Goal: Check status: Check status

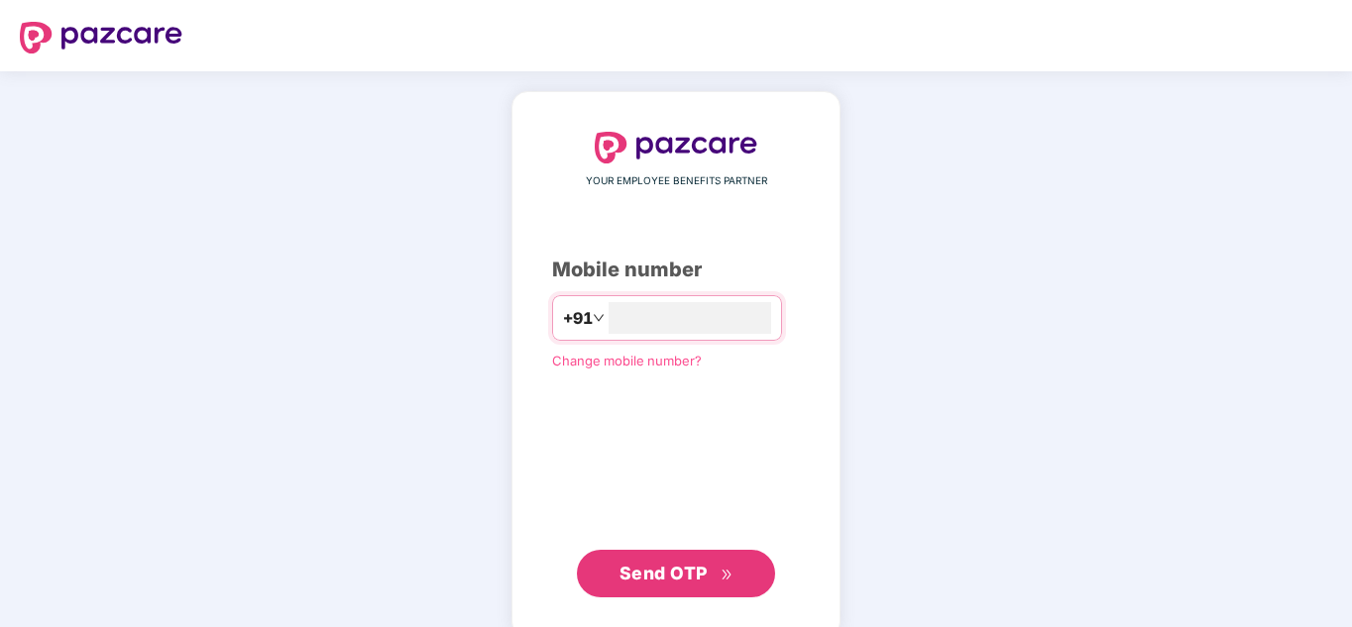
type input "**********"
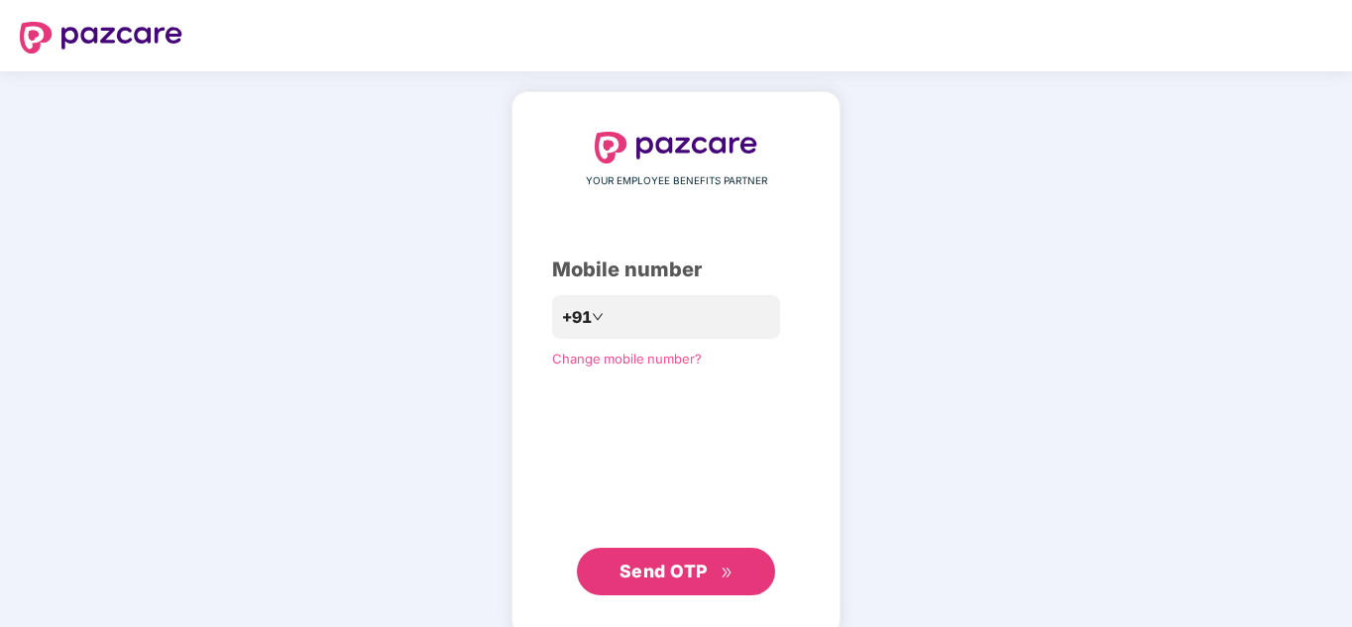
click at [691, 593] on button "Send OTP" at bounding box center [676, 572] width 198 height 48
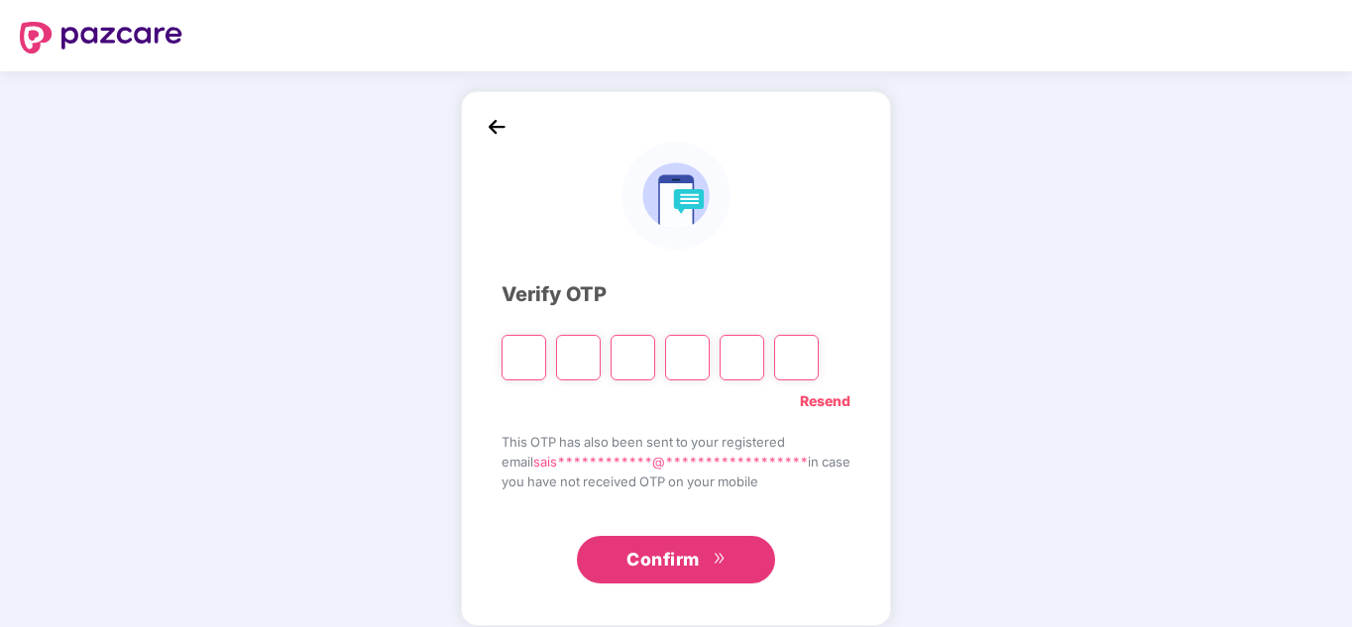
type input "*"
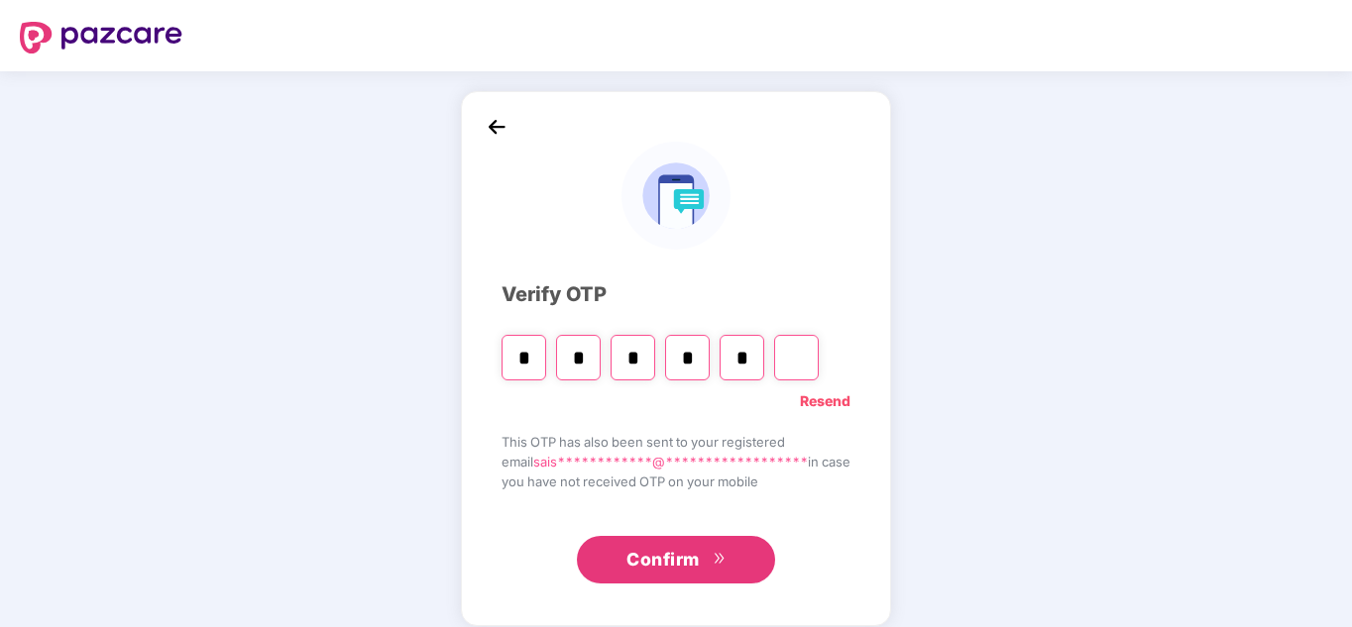
type input "*"
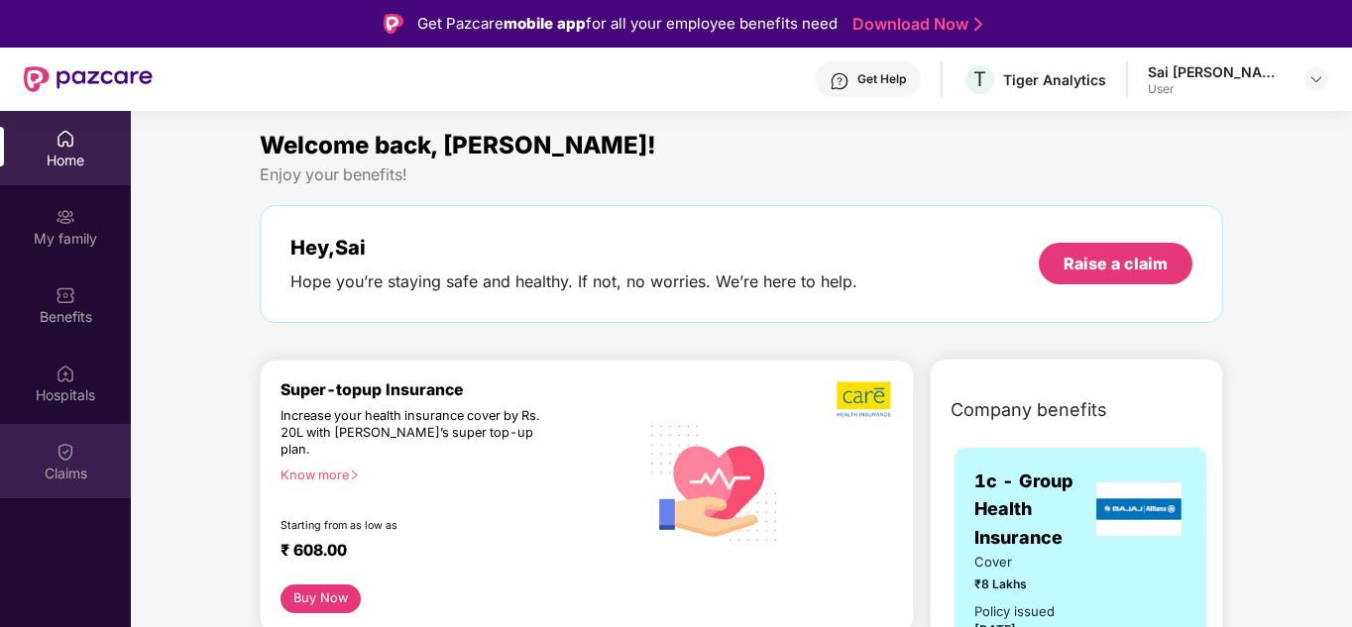
click at [73, 466] on div "Claims" at bounding box center [65, 474] width 131 height 20
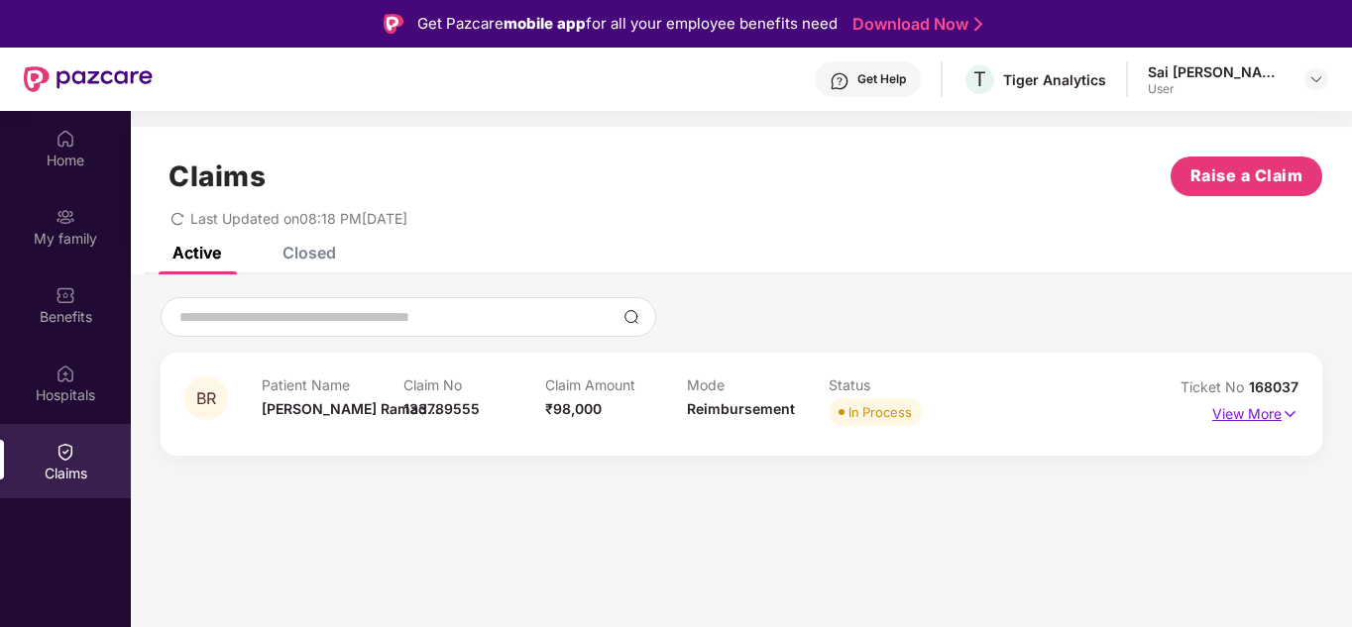
click at [1292, 414] on img at bounding box center [1289, 414] width 17 height 22
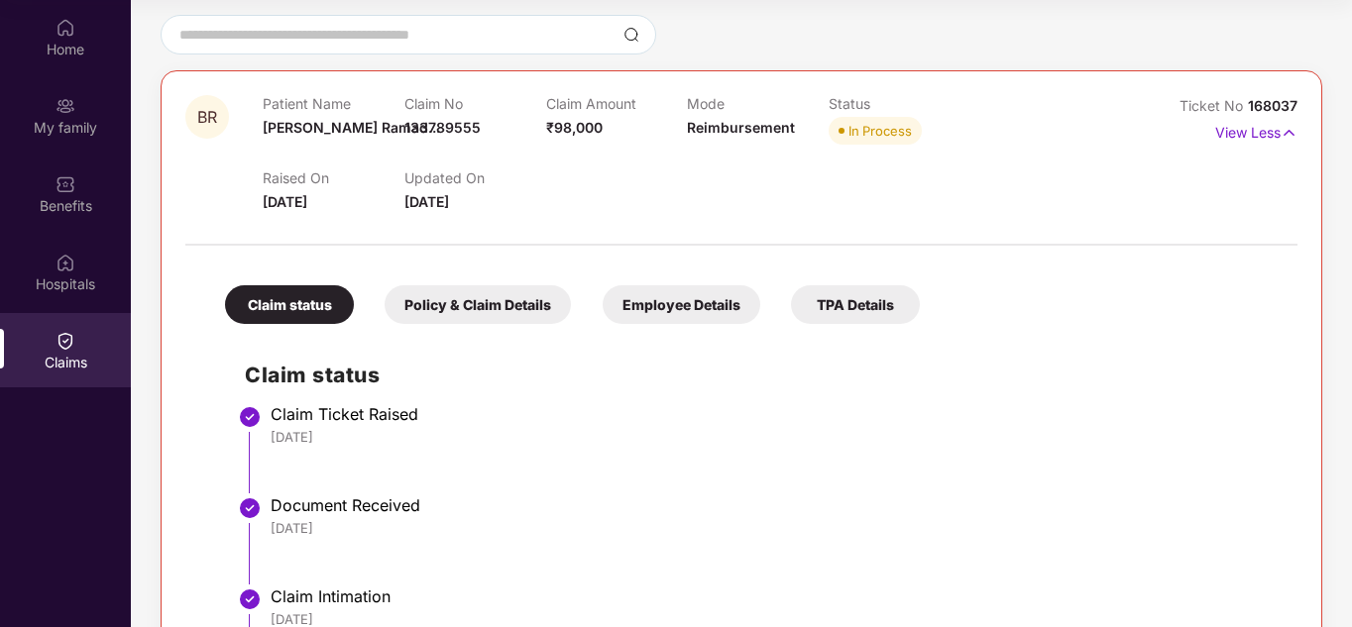
scroll to position [170, 0]
click at [522, 286] on div "Policy & Claim Details" at bounding box center [477, 305] width 186 height 39
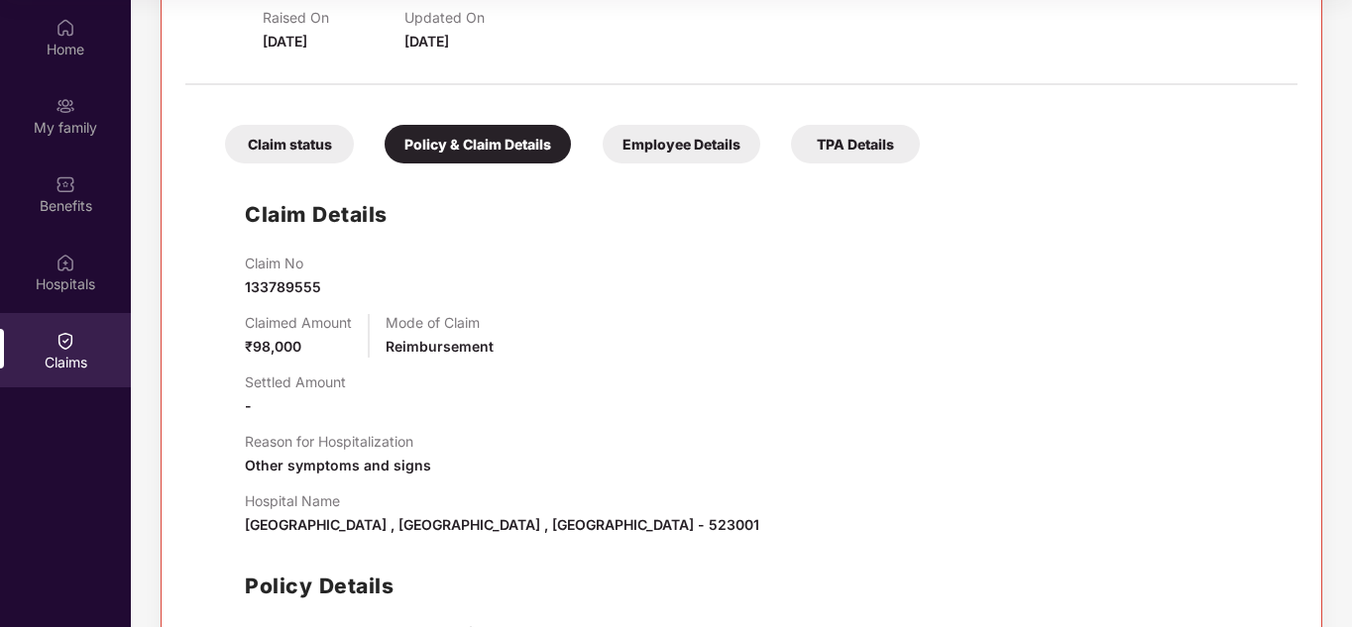
scroll to position [331, 0]
click at [664, 155] on div "Employee Details" at bounding box center [681, 145] width 158 height 39
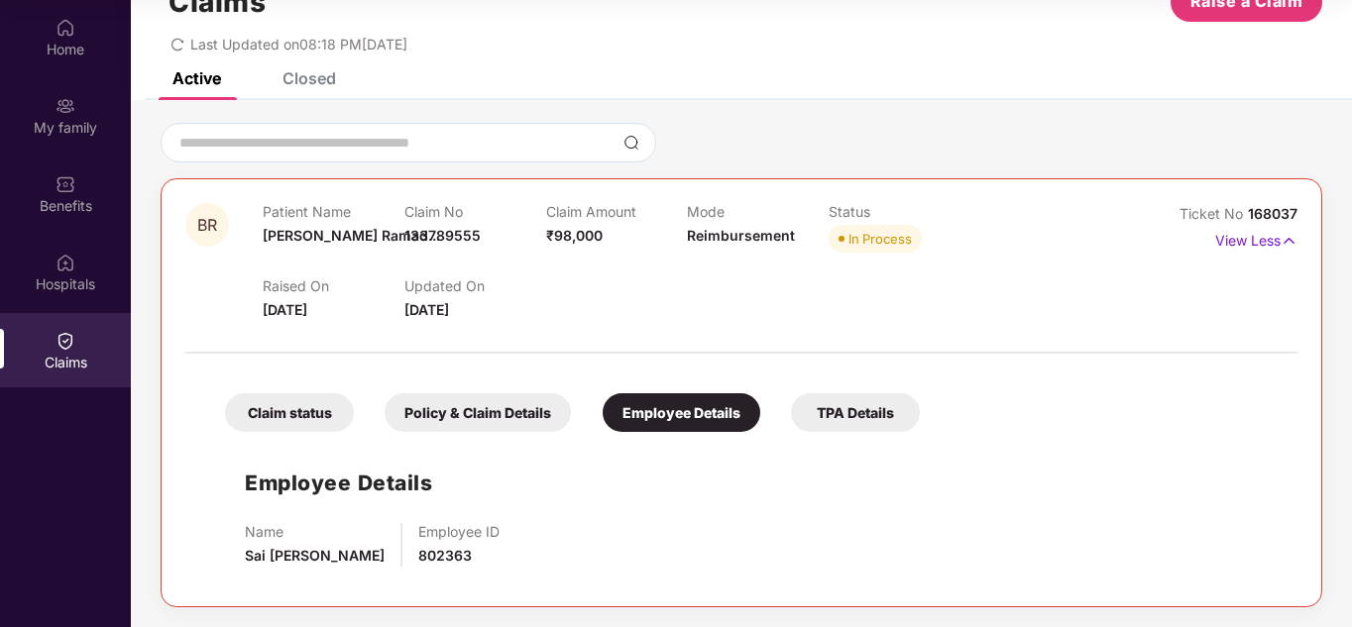
click at [843, 418] on div "TPA Details" at bounding box center [855, 412] width 129 height 39
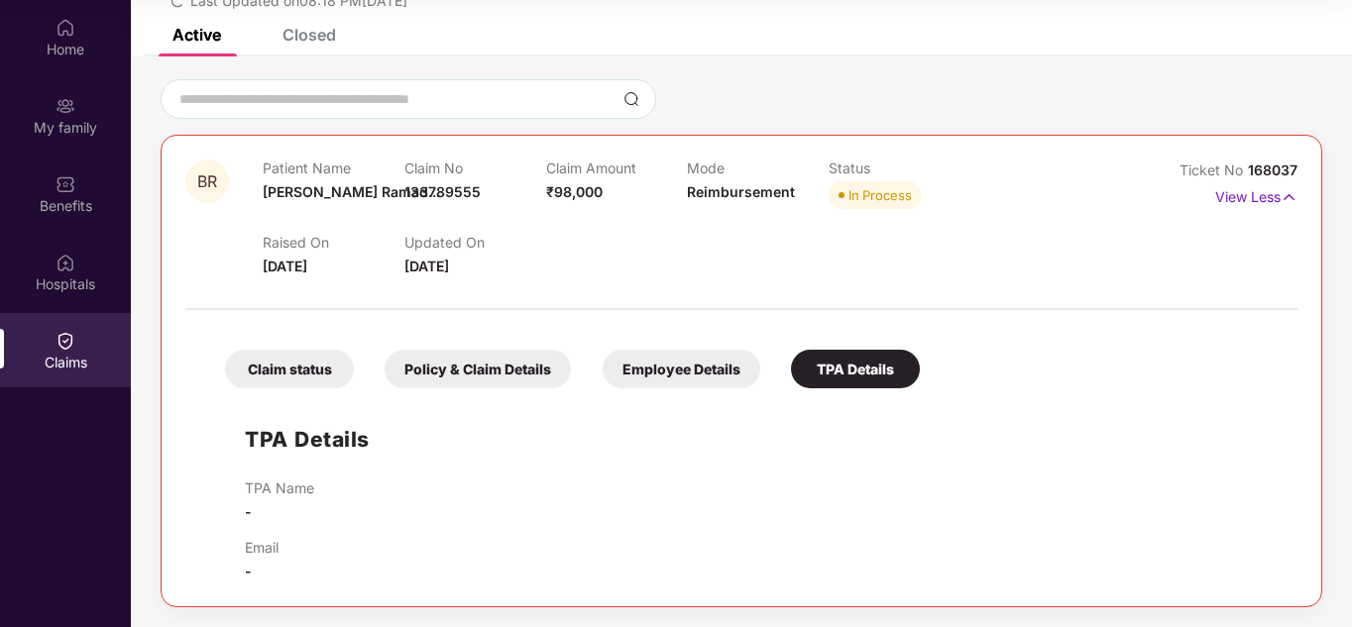
click at [455, 357] on div "Policy & Claim Details" at bounding box center [477, 369] width 186 height 39
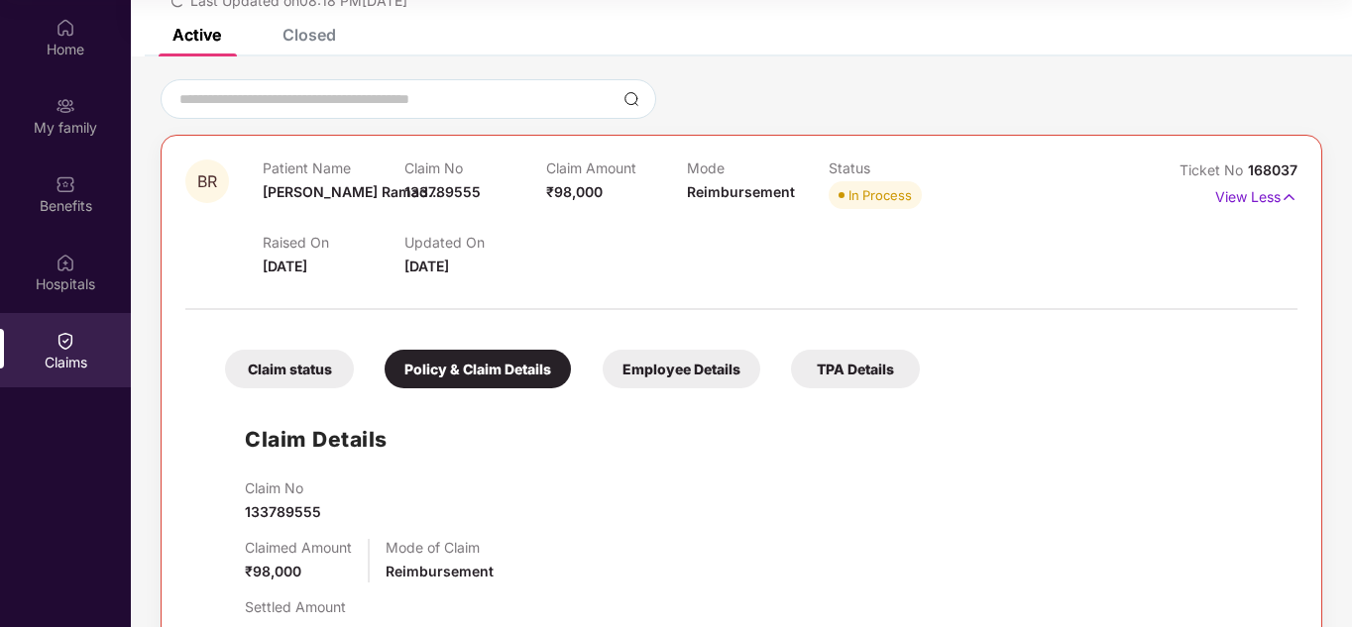
scroll to position [331, 0]
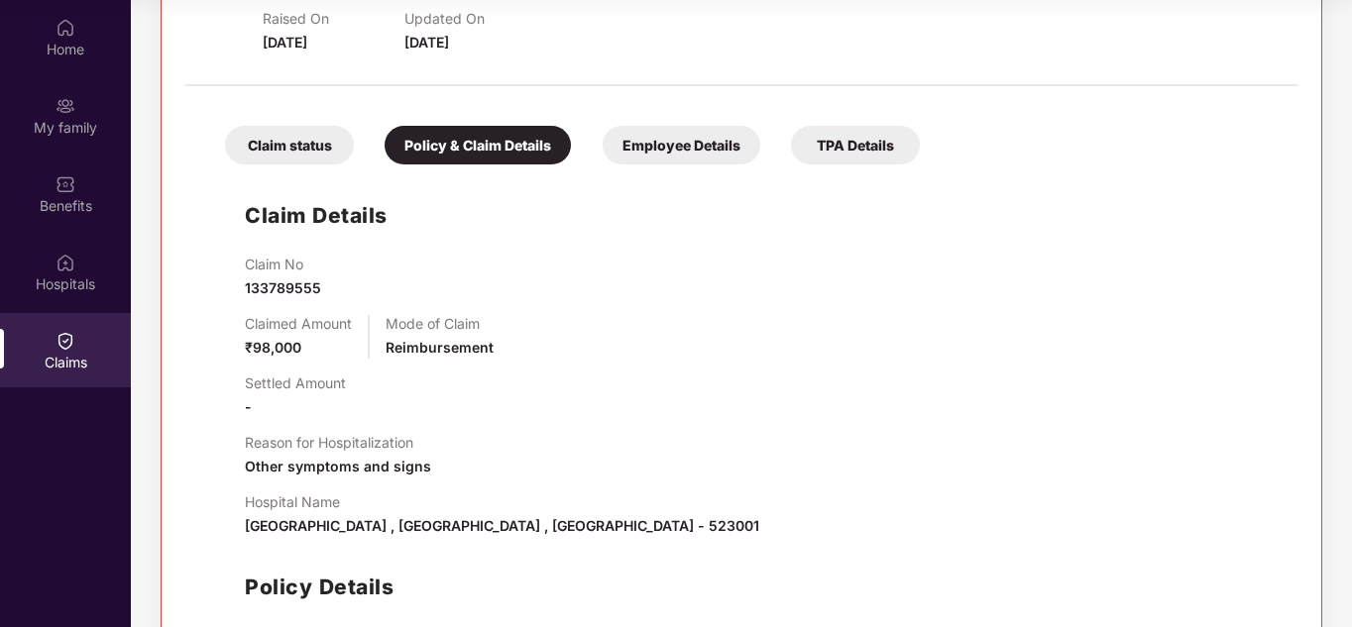
click at [281, 160] on div "Claim status" at bounding box center [289, 145] width 129 height 39
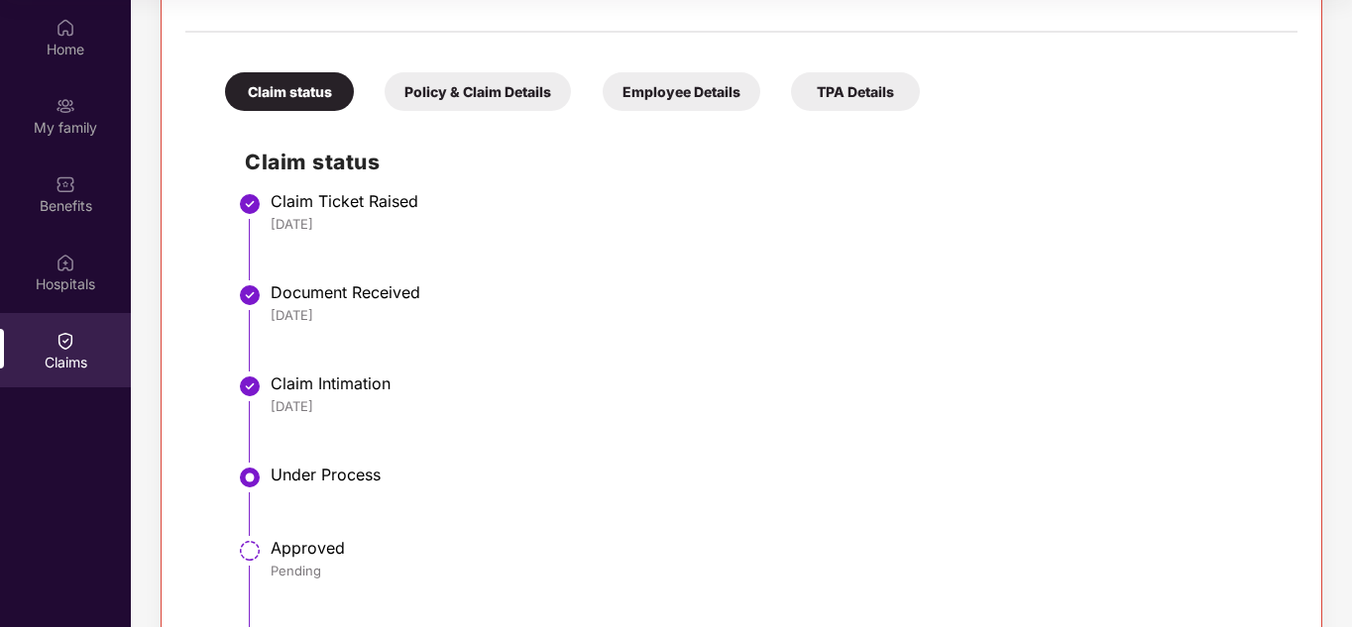
scroll to position [385, 0]
click at [455, 86] on div "Policy & Claim Details" at bounding box center [477, 90] width 186 height 39
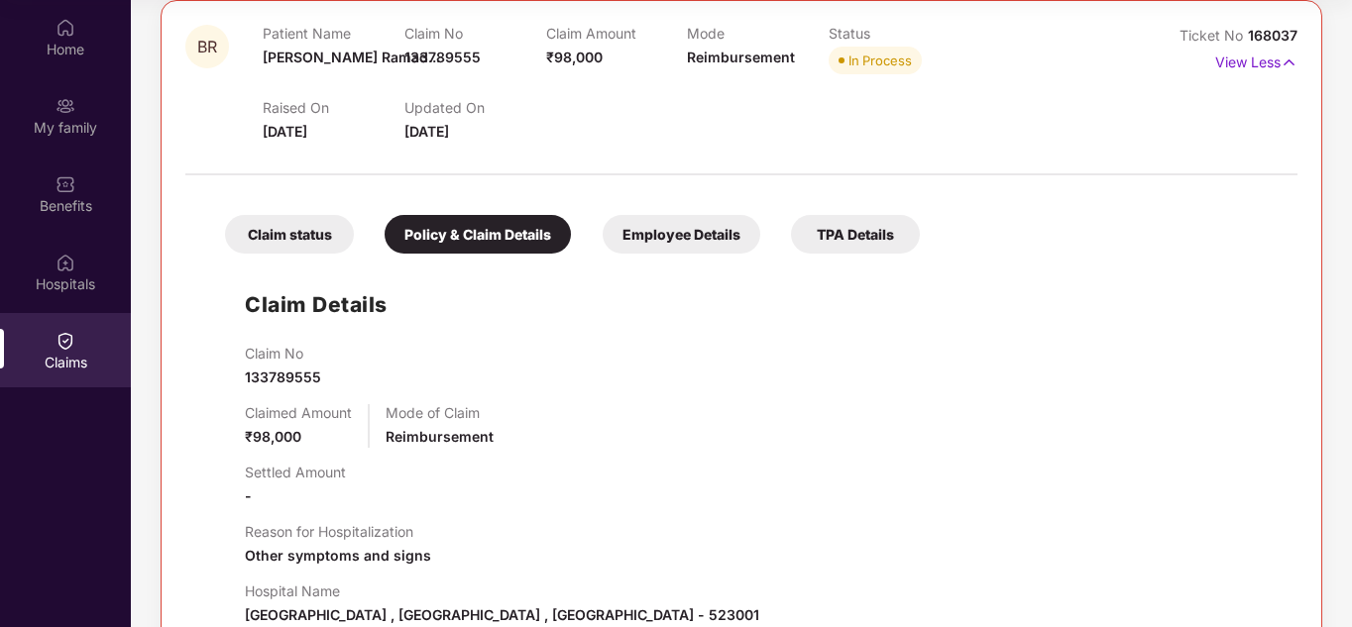
scroll to position [207, 0]
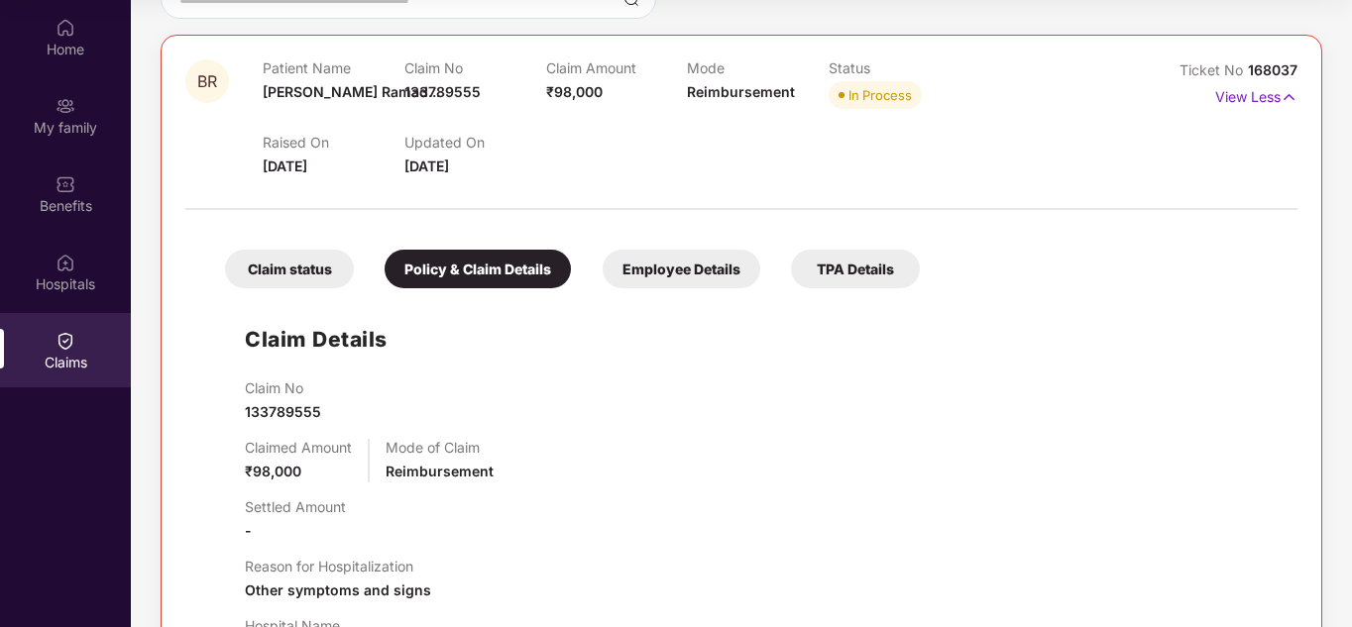
click at [670, 259] on div "Employee Details" at bounding box center [681, 269] width 158 height 39
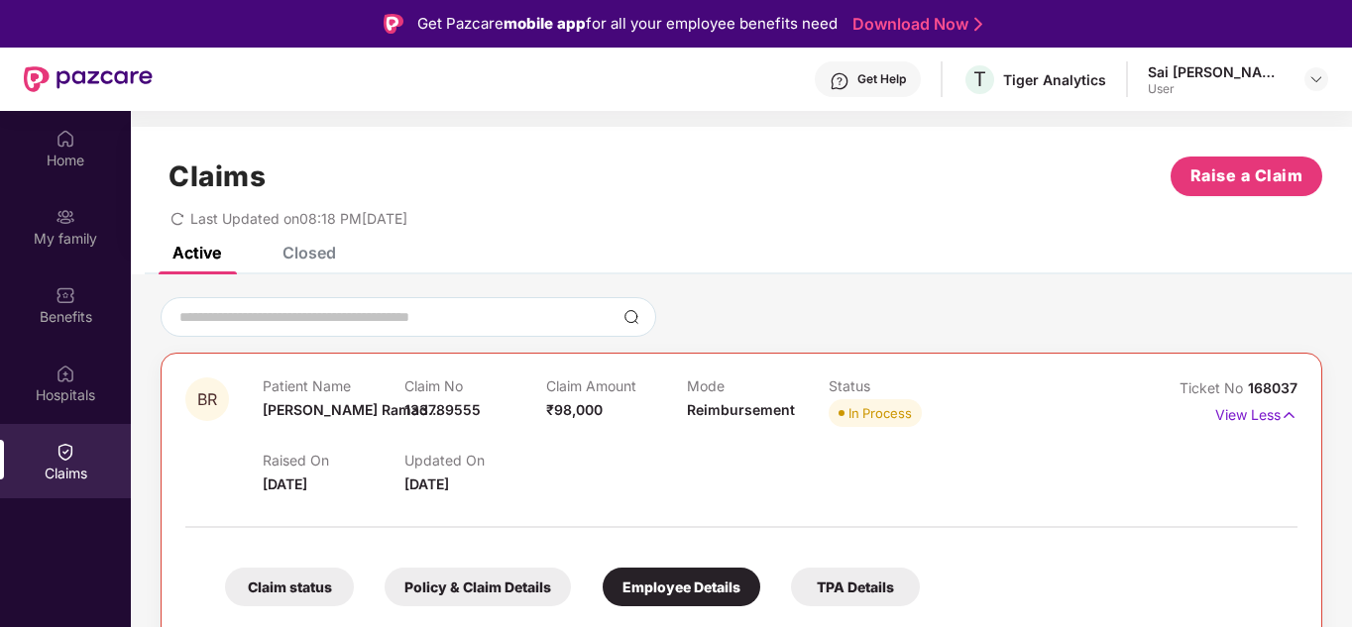
scroll to position [63, 0]
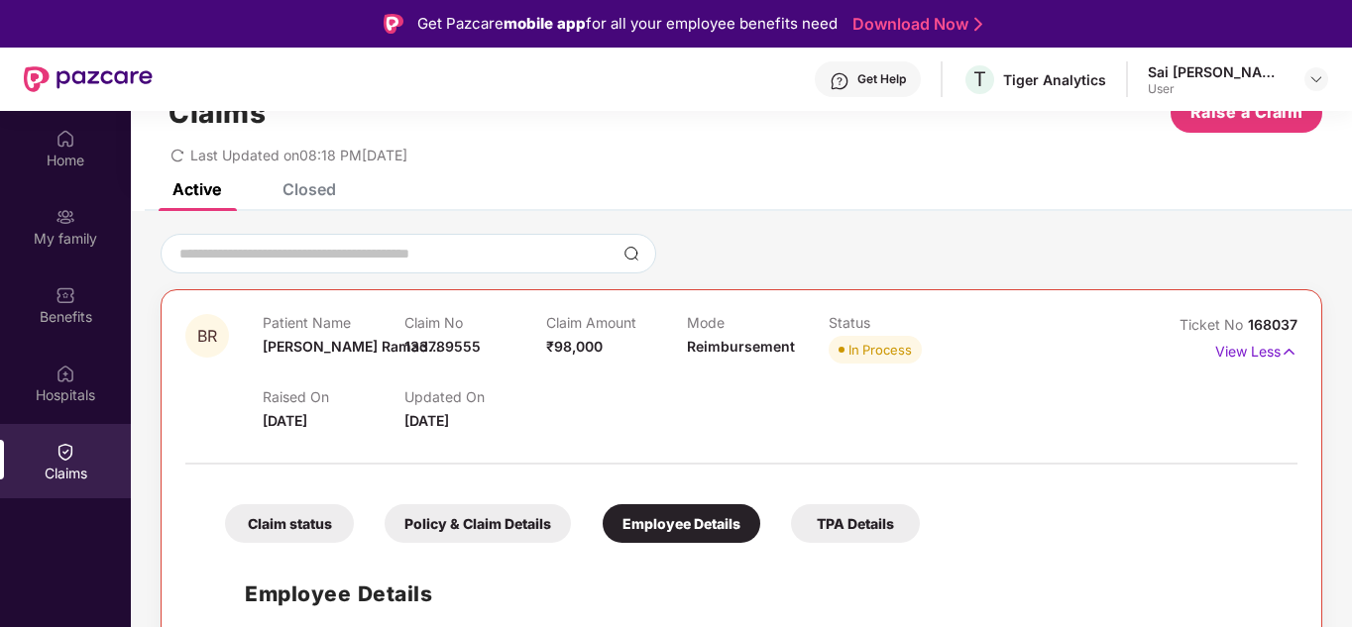
click at [835, 527] on div "TPA Details" at bounding box center [855, 523] width 129 height 39
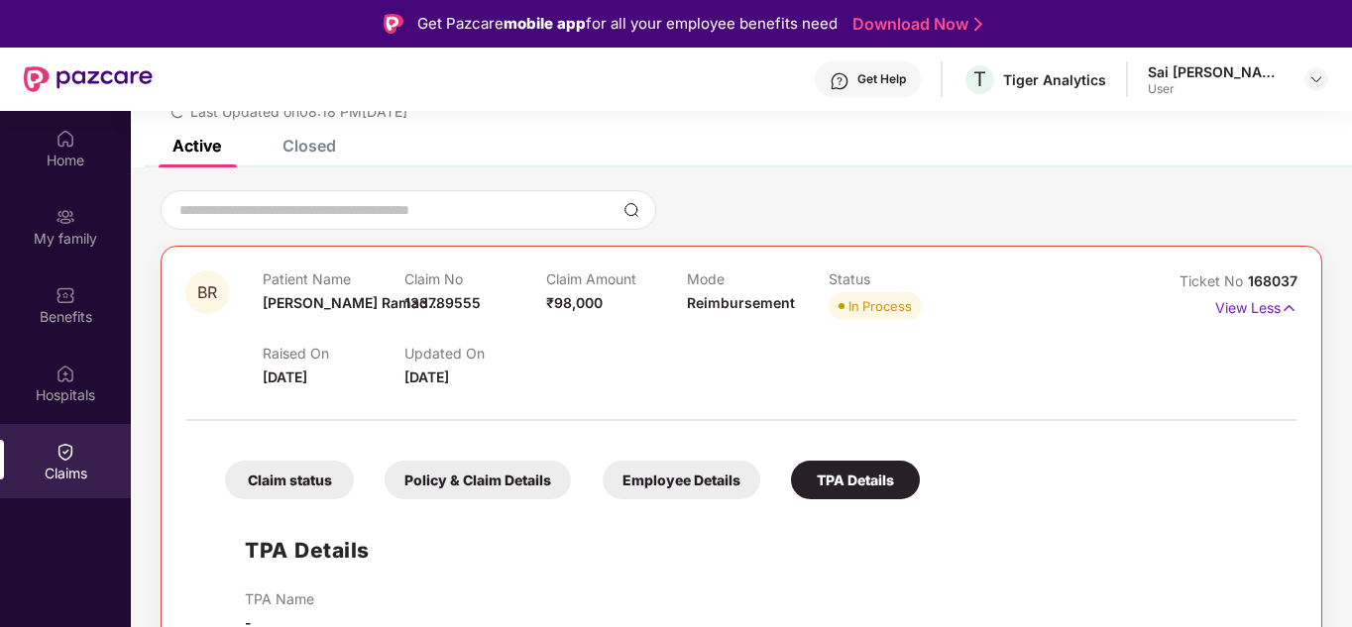
scroll to position [111, 0]
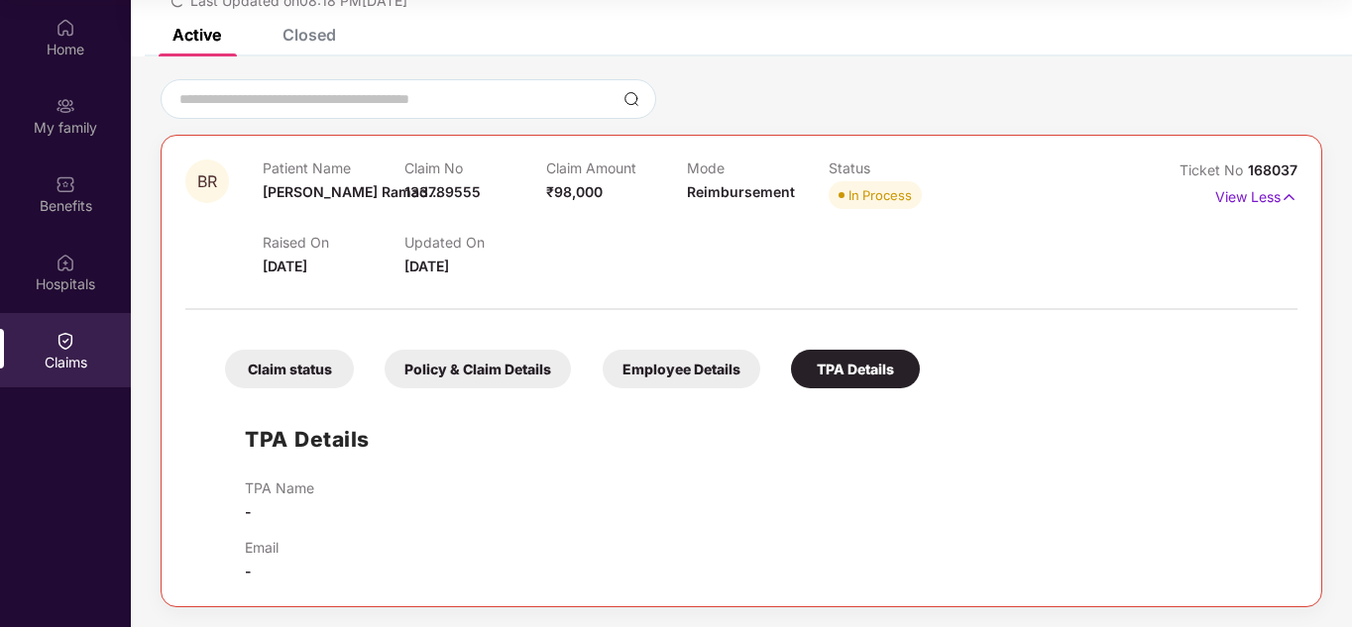
click at [648, 375] on div "Employee Details" at bounding box center [681, 369] width 158 height 39
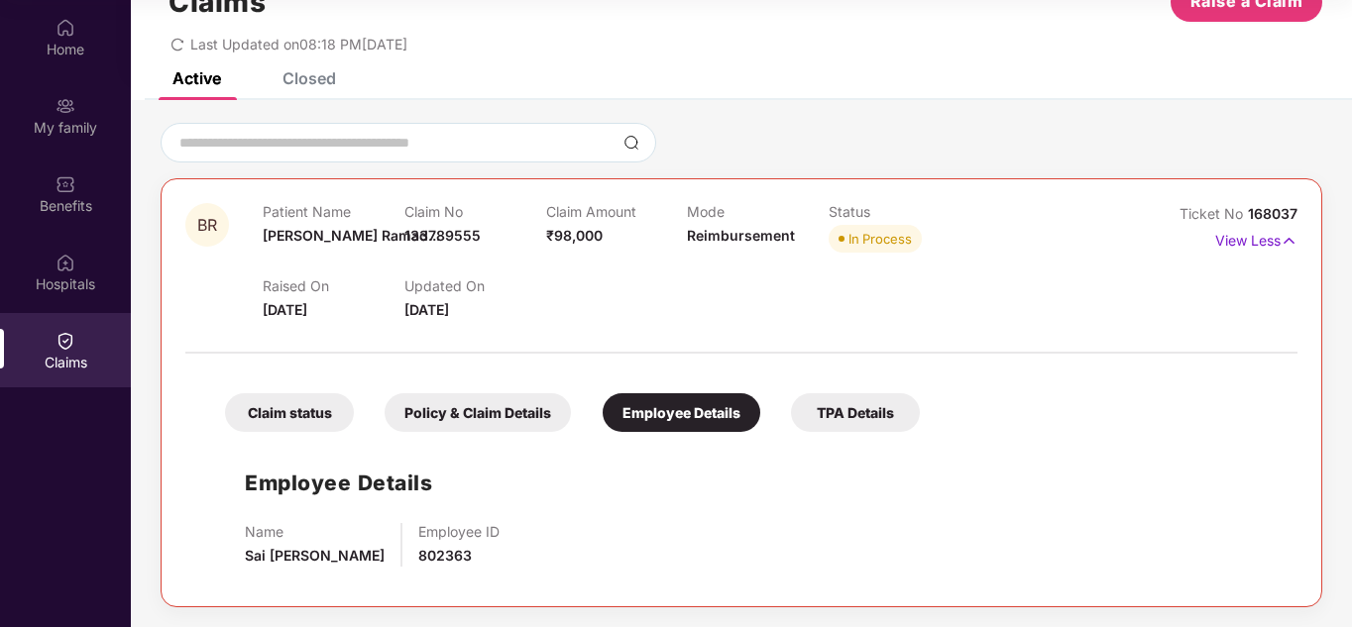
scroll to position [63, 0]
click at [503, 421] on div "Policy & Claim Details" at bounding box center [477, 412] width 186 height 39
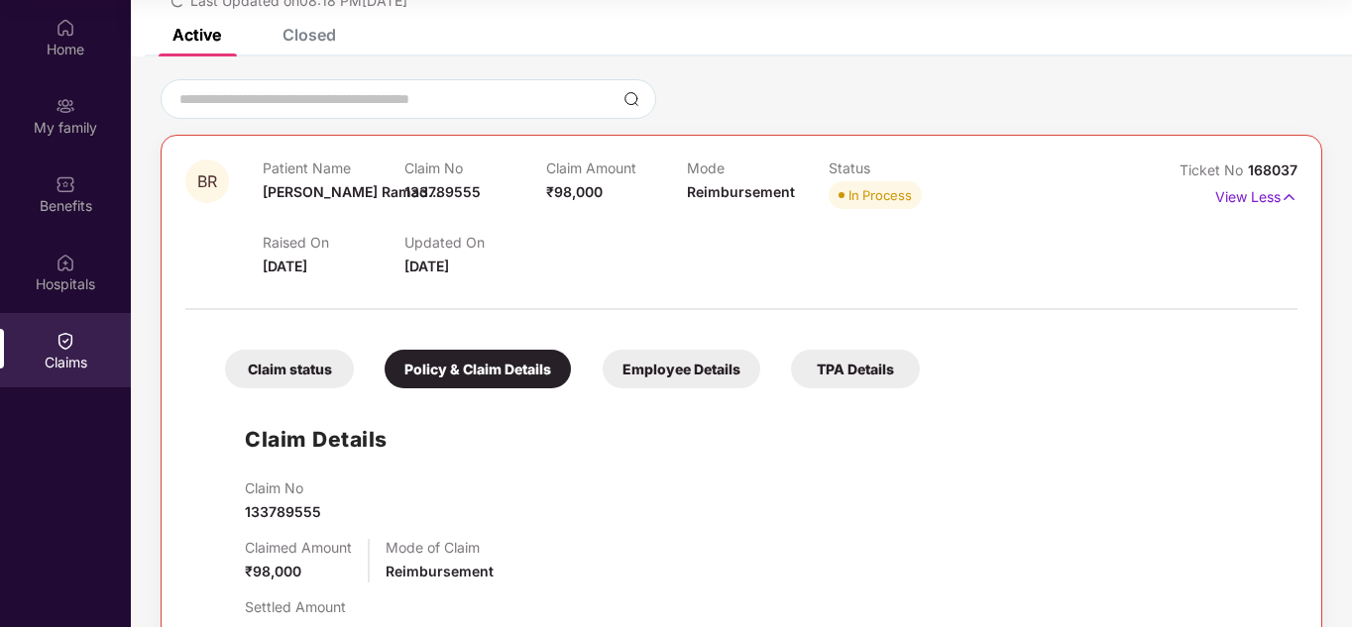
click at [327, 377] on div "Claim status" at bounding box center [289, 369] width 129 height 39
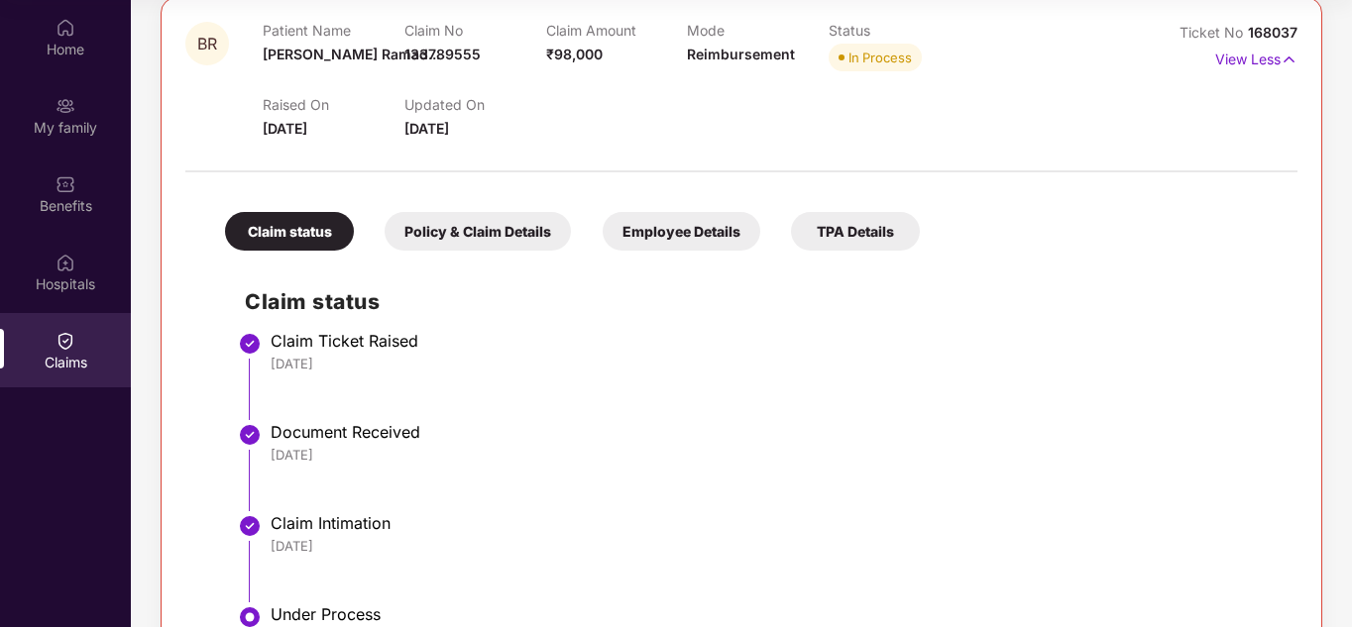
scroll to position [244, 0]
click at [462, 230] on div "Policy & Claim Details" at bounding box center [477, 232] width 186 height 39
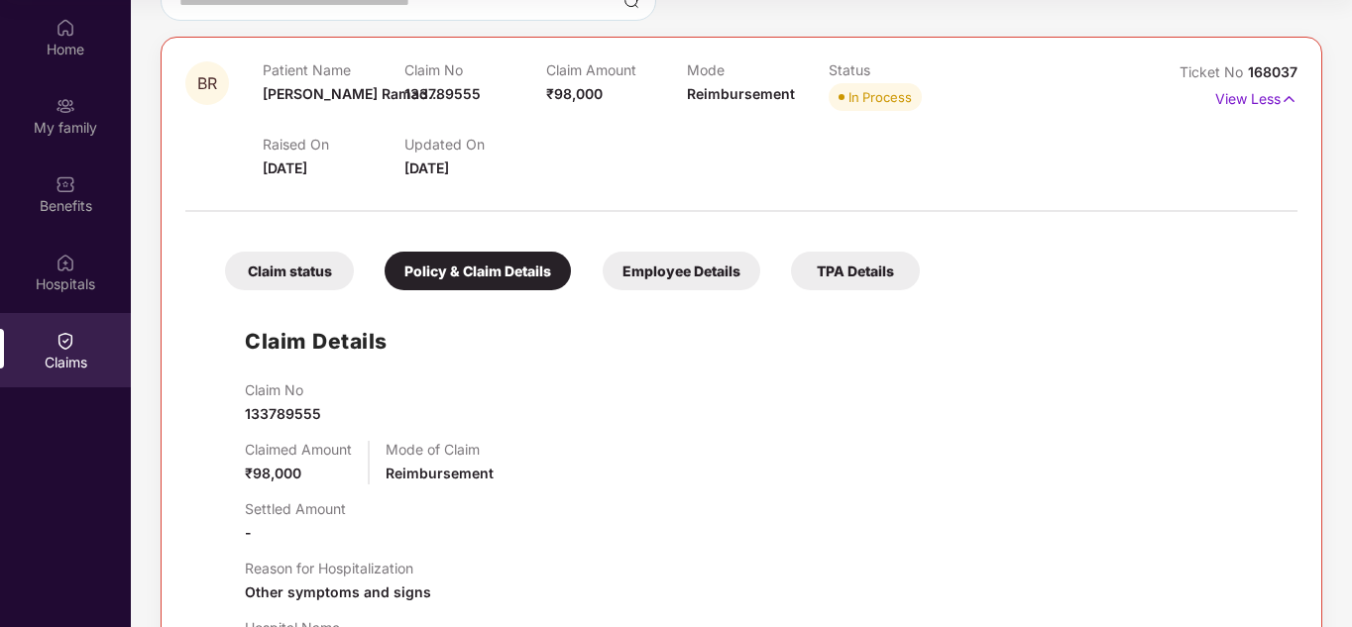
scroll to position [200, 0]
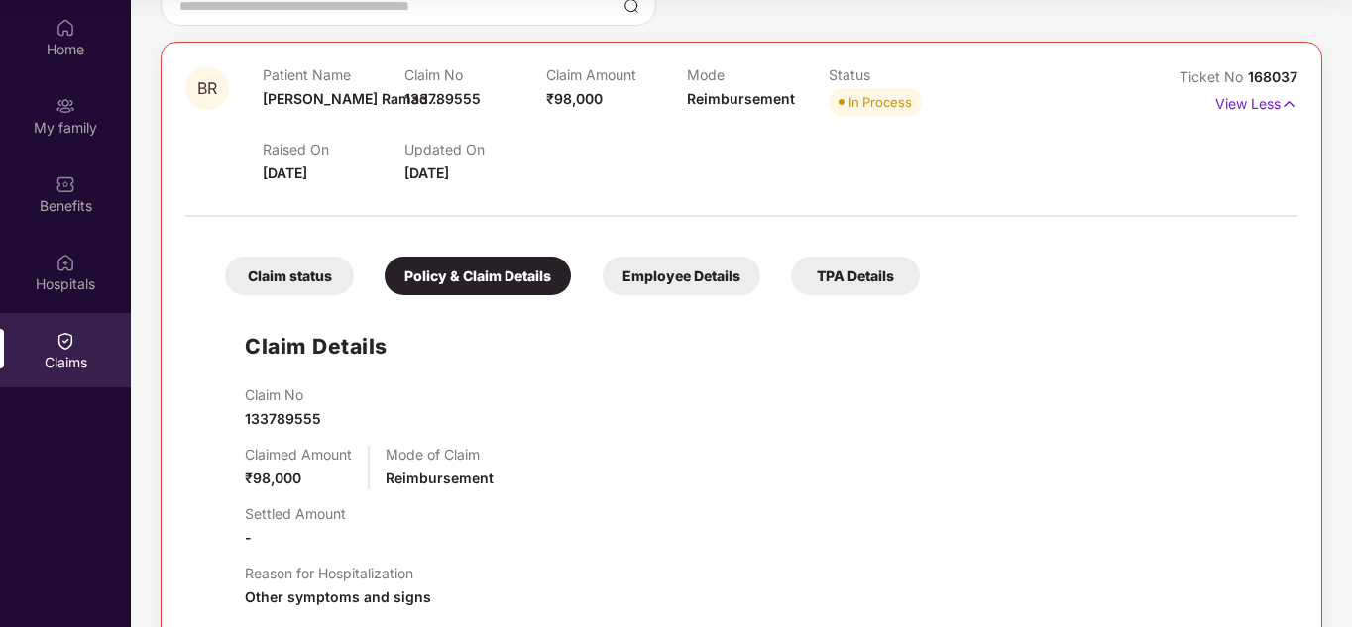
click at [657, 272] on div "Employee Details" at bounding box center [681, 276] width 158 height 39
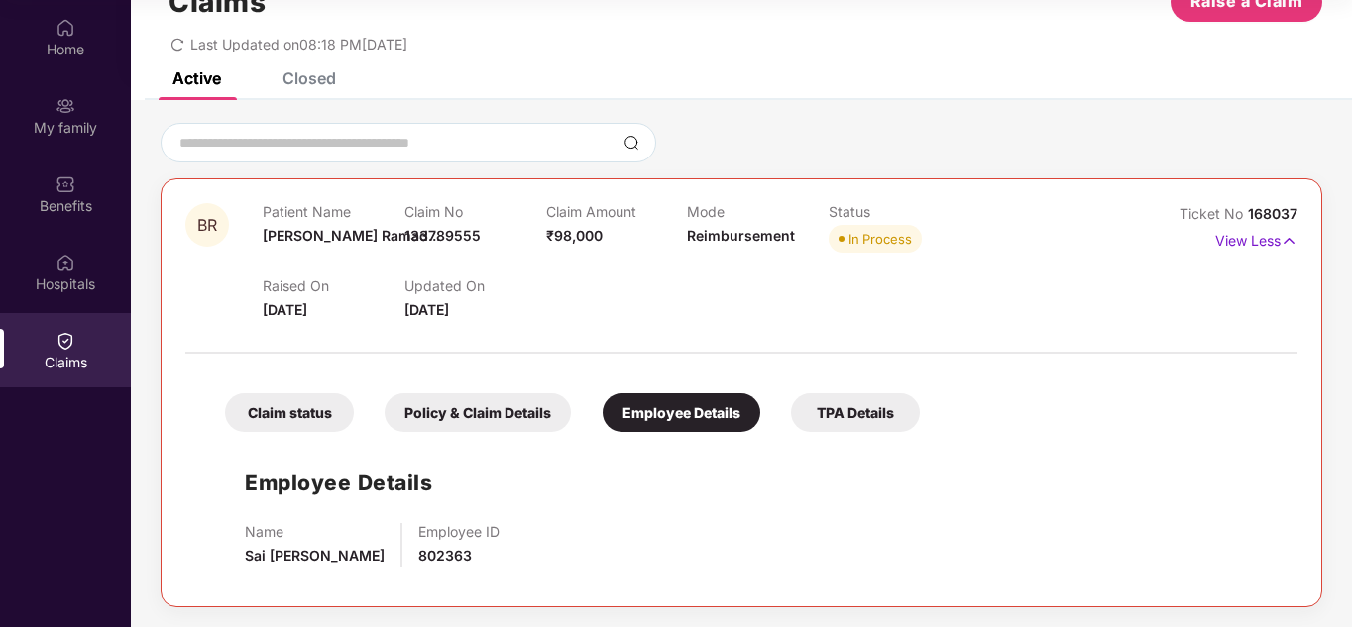
click at [832, 407] on div "TPA Details" at bounding box center [855, 412] width 129 height 39
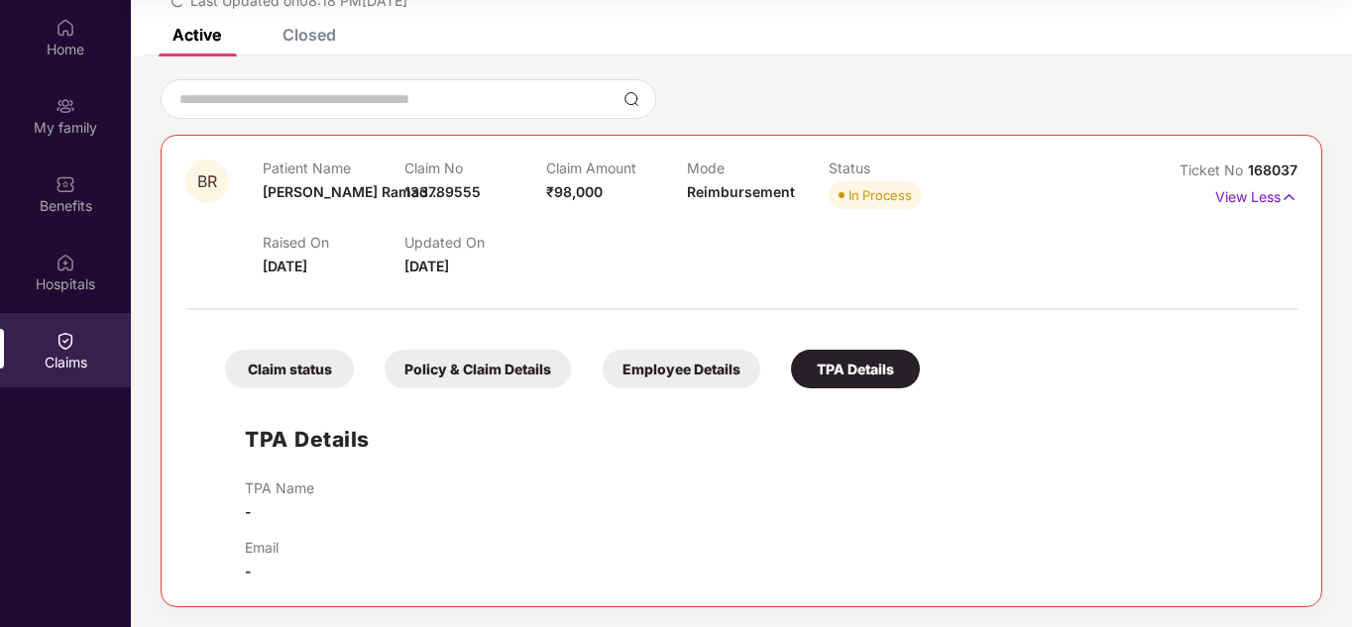
scroll to position [0, 0]
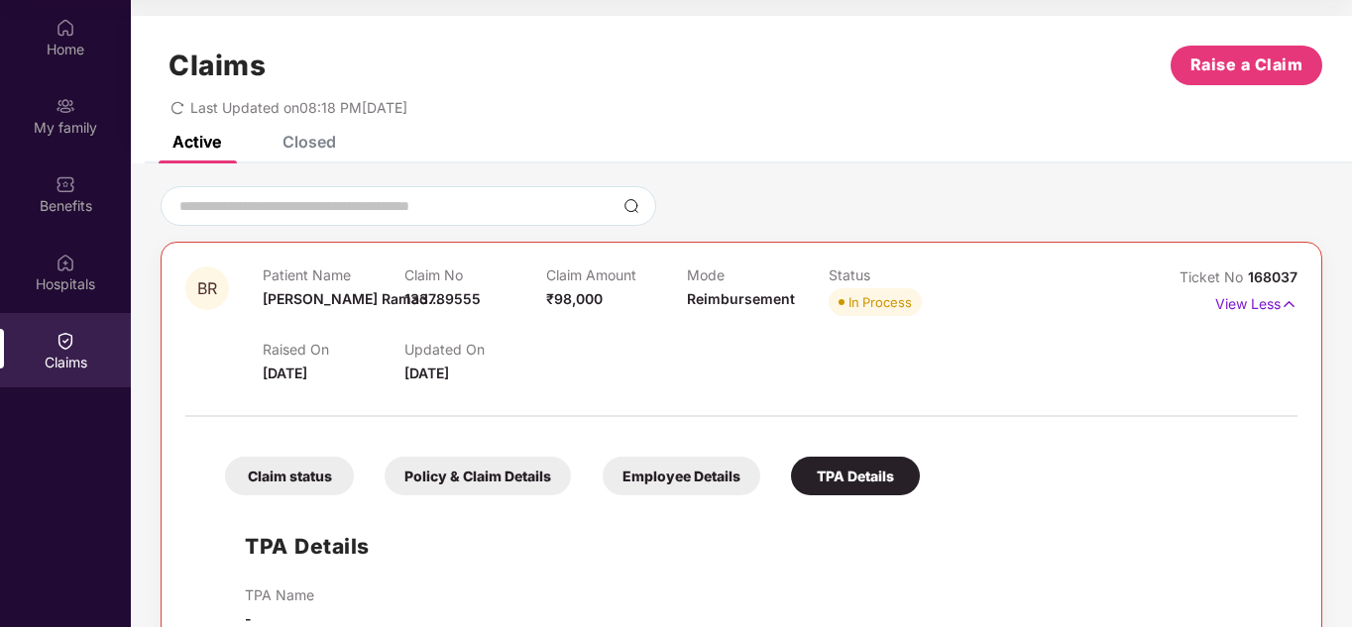
click at [315, 144] on div "Closed" at bounding box center [309, 142] width 54 height 20
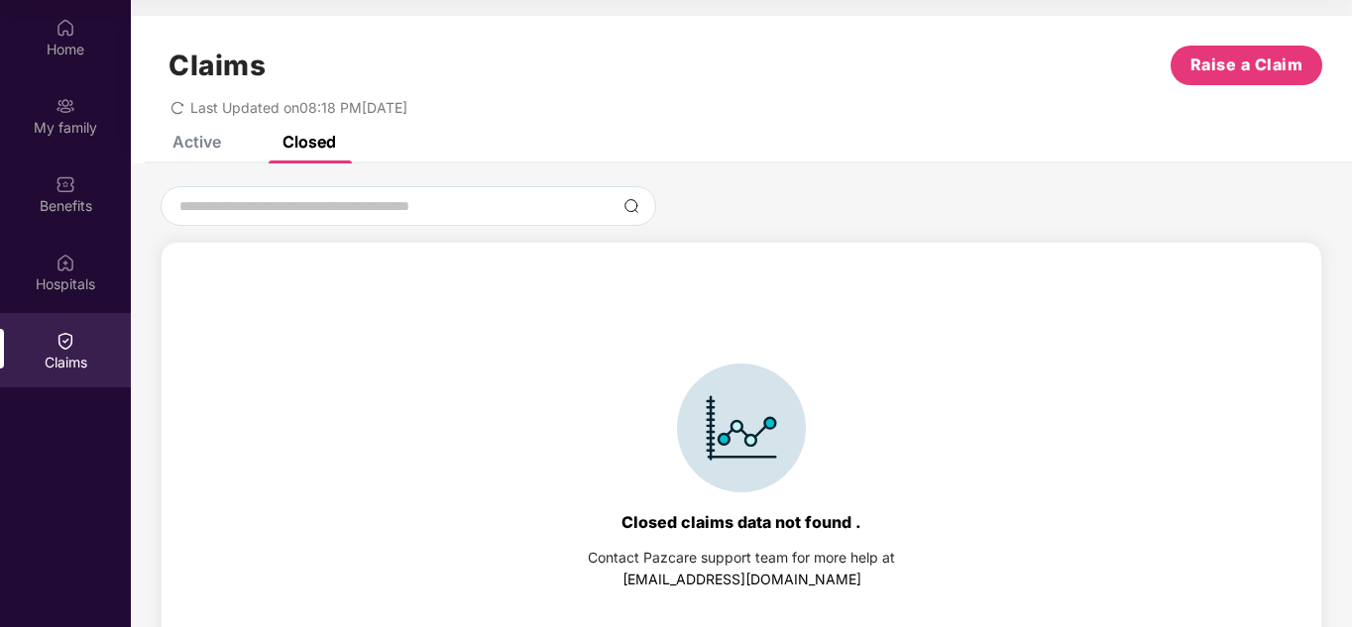
click at [194, 136] on div "Active" at bounding box center [196, 142] width 49 height 20
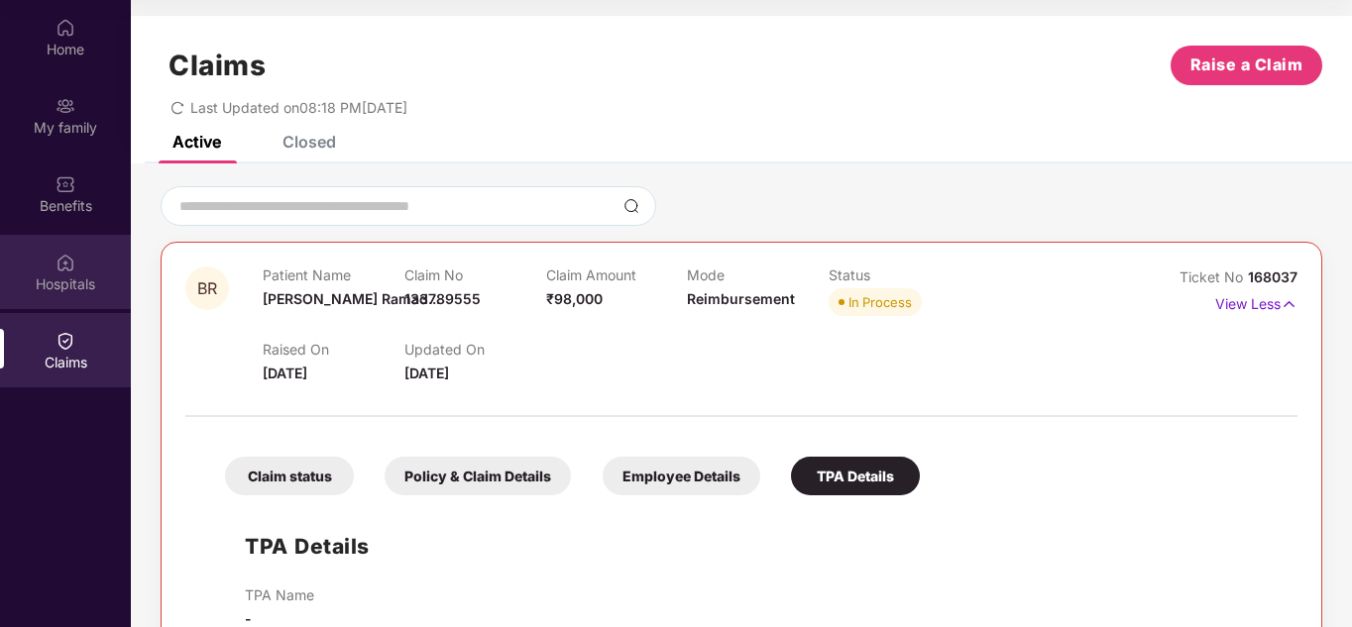
click at [67, 271] on img at bounding box center [65, 263] width 20 height 20
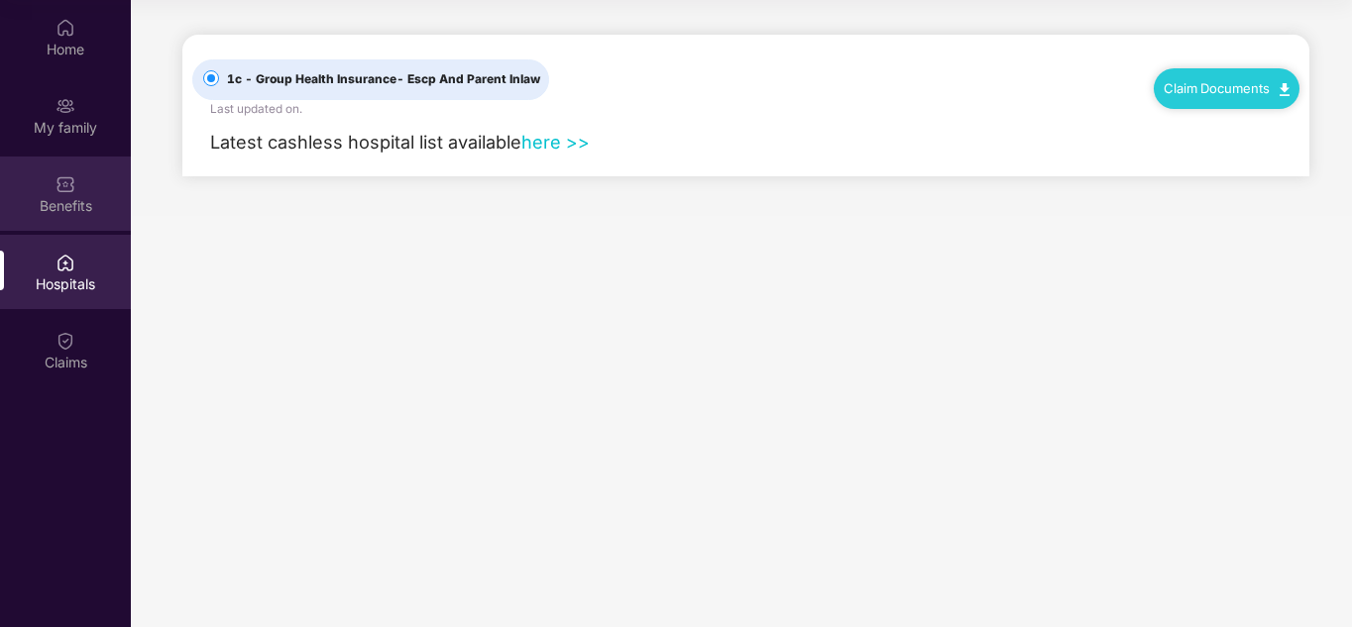
click at [65, 192] on img at bounding box center [65, 184] width 20 height 20
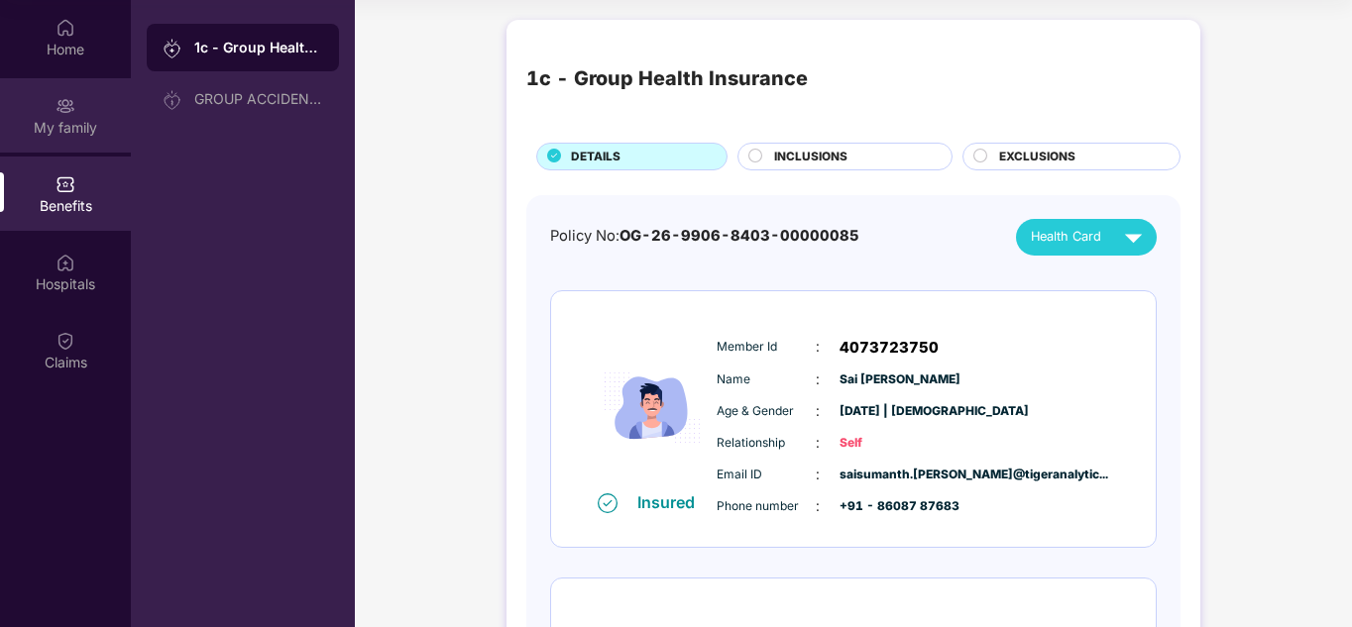
click at [61, 106] on img at bounding box center [65, 106] width 20 height 20
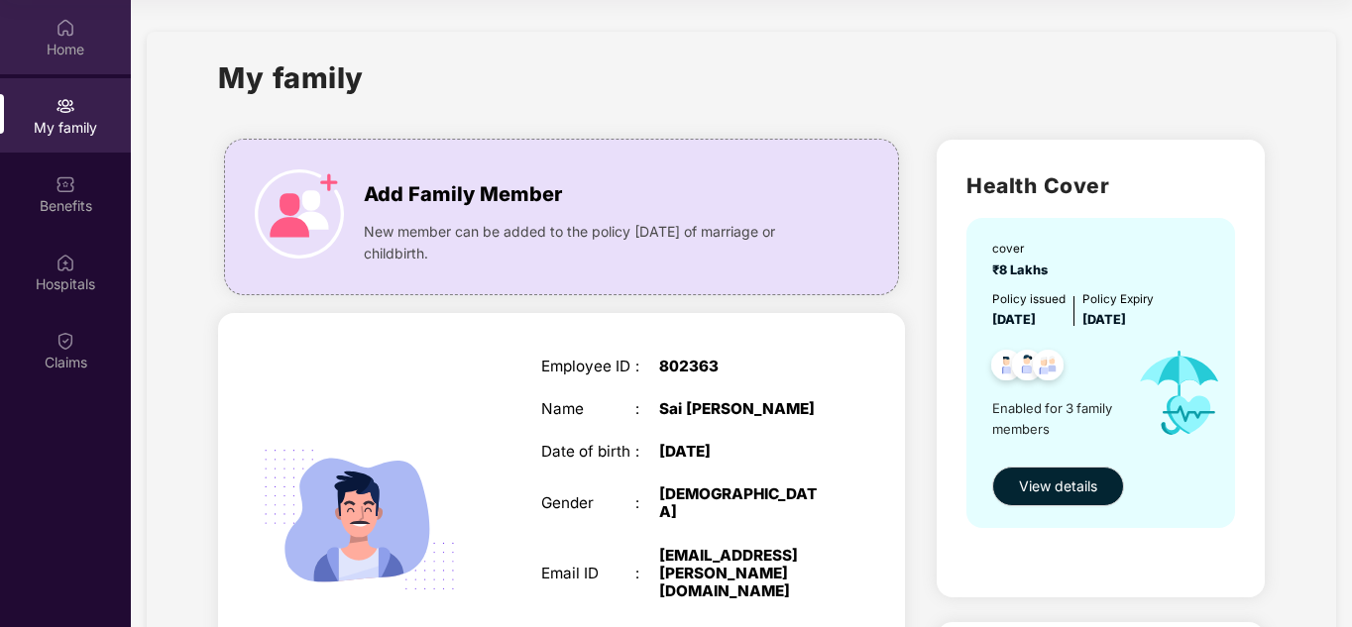
click at [71, 30] on img at bounding box center [65, 28] width 20 height 20
